Goal: Navigation & Orientation: Go to known website

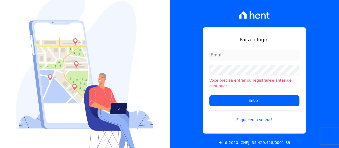
type input "[PERSON_NAME][EMAIL_ADDRESS][DOMAIN_NAME]"
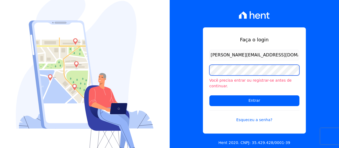
click at [209, 95] on input "Entrar" at bounding box center [254, 100] width 90 height 11
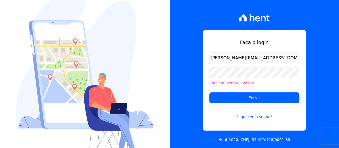
click at [230, 82] on li "Email ou senha inválida." at bounding box center [254, 83] width 90 height 6
click at [222, 83] on li "Email ou senha inválida." at bounding box center [254, 83] width 90 height 6
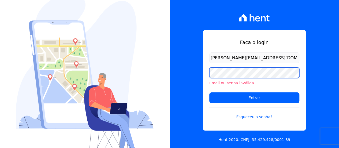
click at [209, 92] on input "Entrar" at bounding box center [254, 97] width 90 height 11
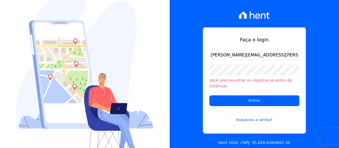
type input "[PERSON_NAME][EMAIL_ADDRESS][PERSON_NAME][DOMAIN_NAME]"
click at [209, 95] on input "Entrar" at bounding box center [254, 100] width 90 height 11
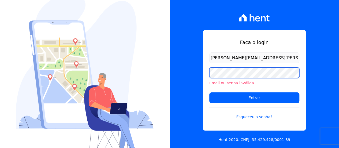
click at [209, 92] on input "Entrar" at bounding box center [254, 97] width 90 height 11
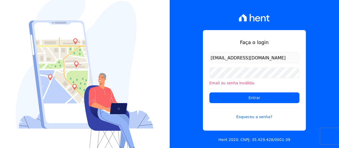
type input "[EMAIL_ADDRESS][DOMAIN_NAME]"
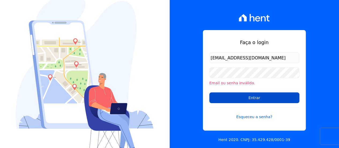
click at [242, 96] on input "Entrar" at bounding box center [254, 97] width 90 height 11
